Goal: Obtain resource: Download file/media

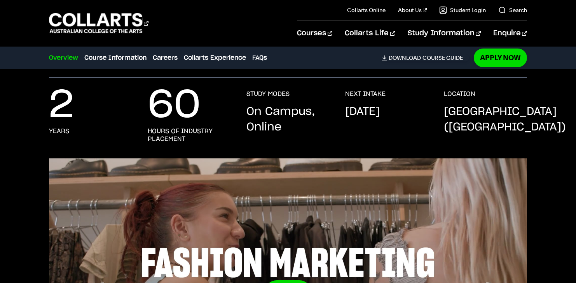
scroll to position [140, 0]
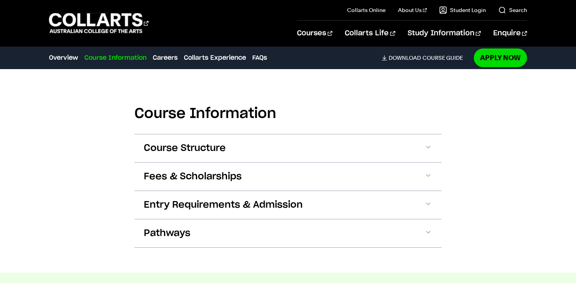
scroll to position [800, 0]
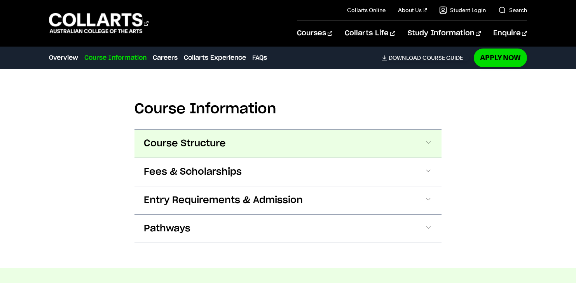
click at [218, 145] on span "Course Structure" at bounding box center [185, 144] width 82 height 12
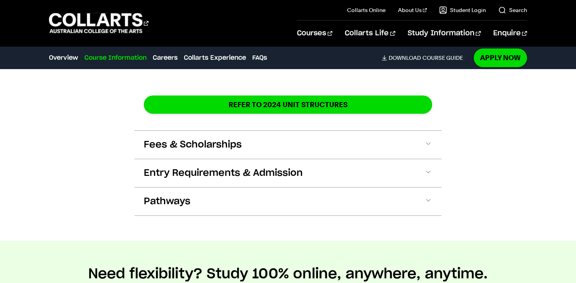
scroll to position [1471, 0]
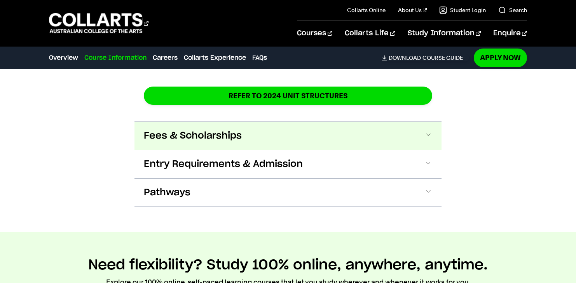
click at [212, 134] on button "Fees & Scholarships" at bounding box center [287, 136] width 307 height 28
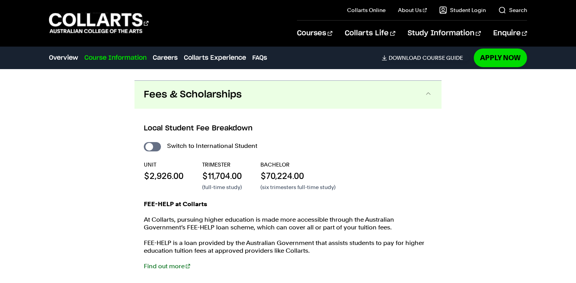
scroll to position [1513, 0]
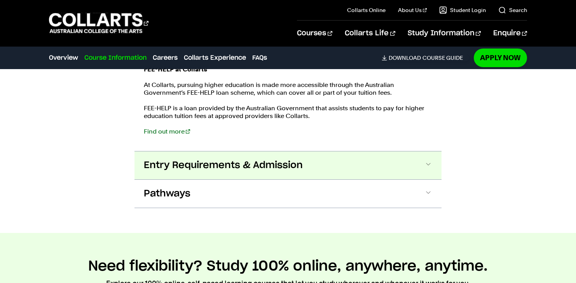
click at [203, 159] on span "Entry Requirements & Admission" at bounding box center [223, 165] width 159 height 12
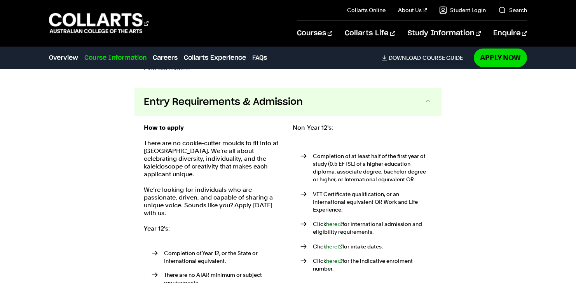
scroll to position [1719, 0]
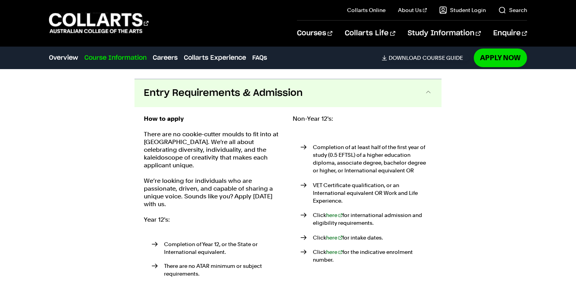
click at [210, 93] on button "Entry Requirements & Admission" at bounding box center [287, 93] width 307 height 28
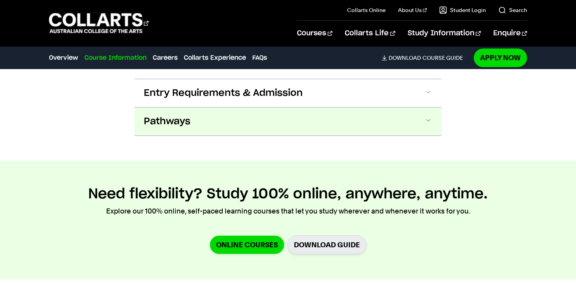
click at [203, 122] on button "Pathways" at bounding box center [287, 122] width 307 height 28
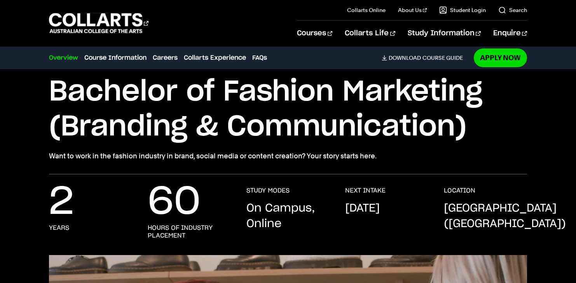
scroll to position [0, 0]
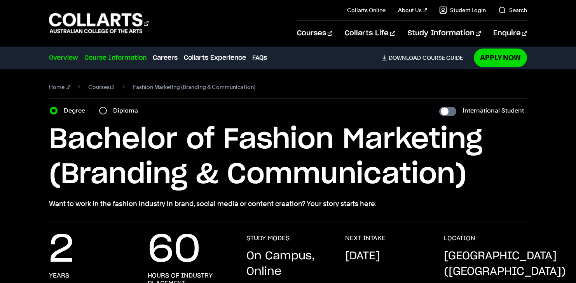
click at [132, 55] on link "Course Information" at bounding box center [115, 57] width 62 height 9
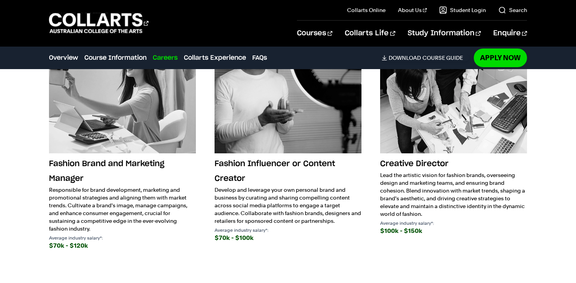
scroll to position [2250, 0]
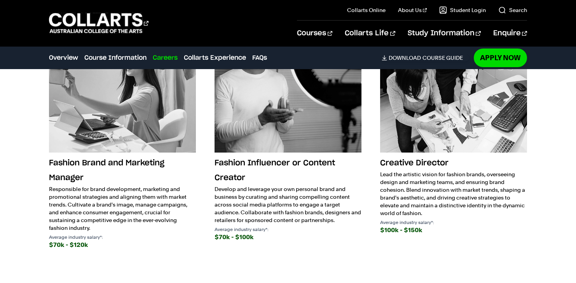
click at [419, 156] on h3 "Creative Director" at bounding box center [453, 163] width 147 height 15
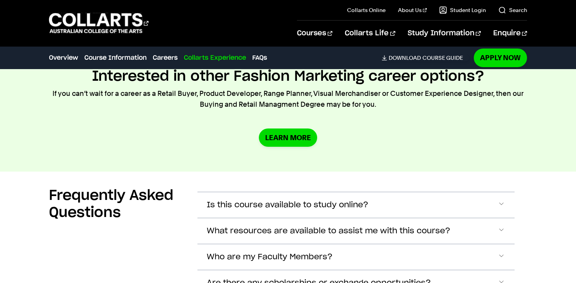
scroll to position [3727, 0]
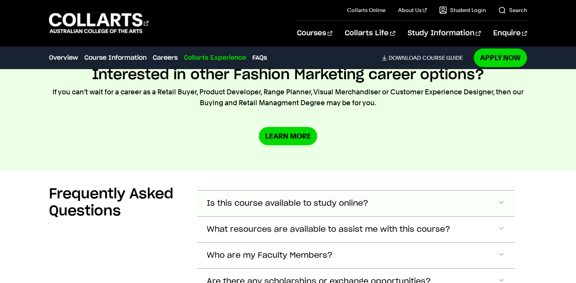
click at [418, 201] on button "Is this course available to study online?" at bounding box center [355, 204] width 317 height 26
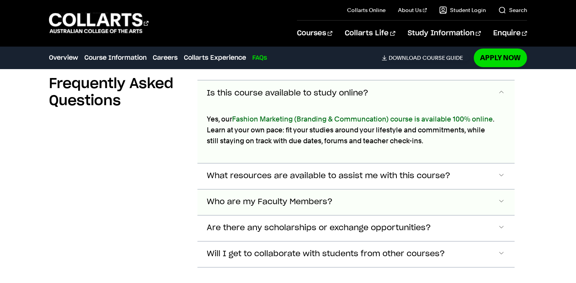
scroll to position [3838, 0]
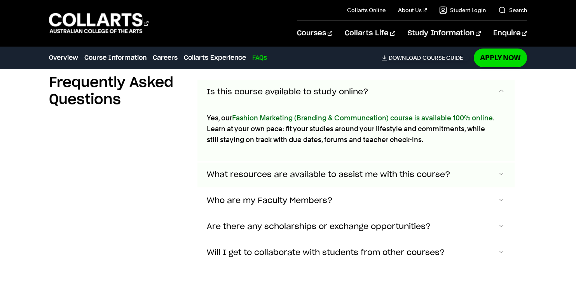
click at [413, 174] on button "What resources are available to assist me with this course?" at bounding box center [355, 175] width 317 height 26
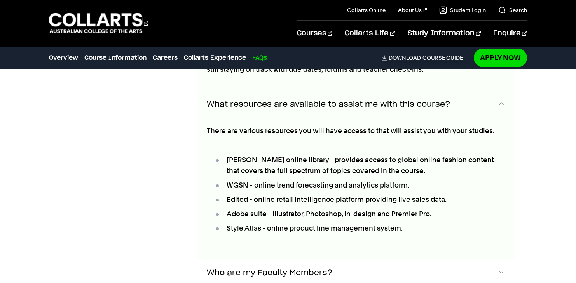
scroll to position [3921, 0]
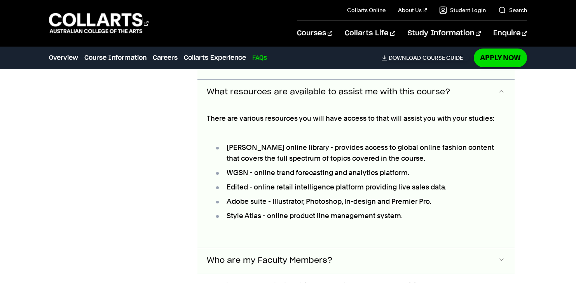
click at [395, 260] on button "Who are my Faculty Members?" at bounding box center [355, 261] width 317 height 26
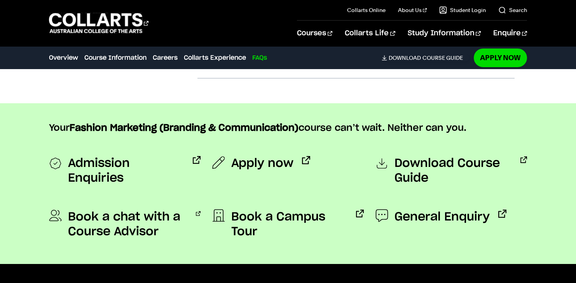
scroll to position [4392, 0]
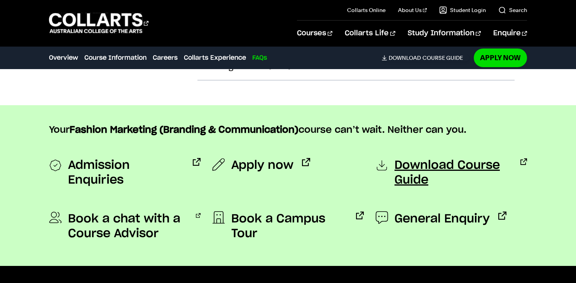
click at [410, 168] on span "Download Course Guide" at bounding box center [453, 173] width 117 height 30
